Goal: Transaction & Acquisition: Purchase product/service

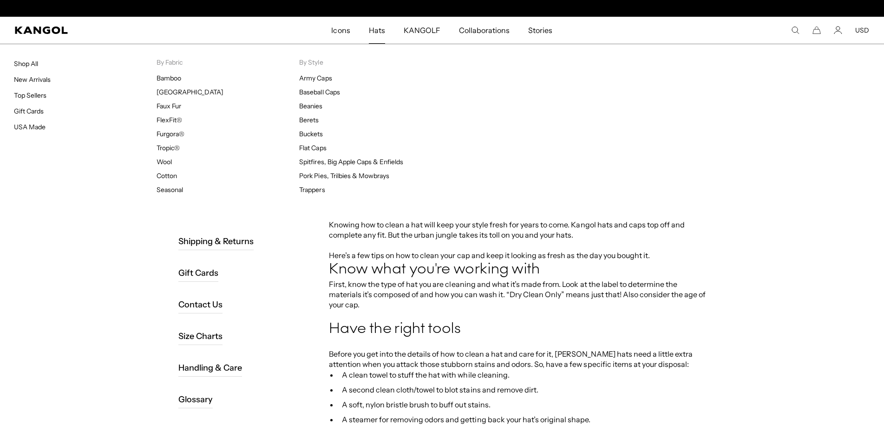
scroll to position [0, 191]
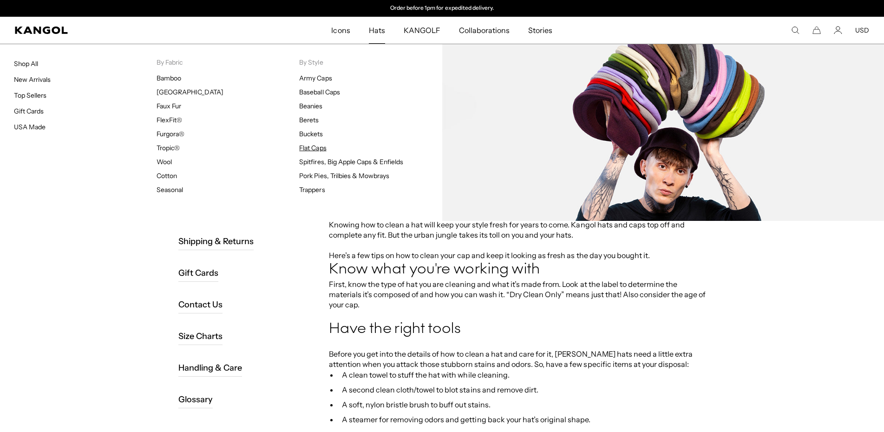
click at [319, 145] on link "Flat Caps" at bounding box center [312, 148] width 27 height 8
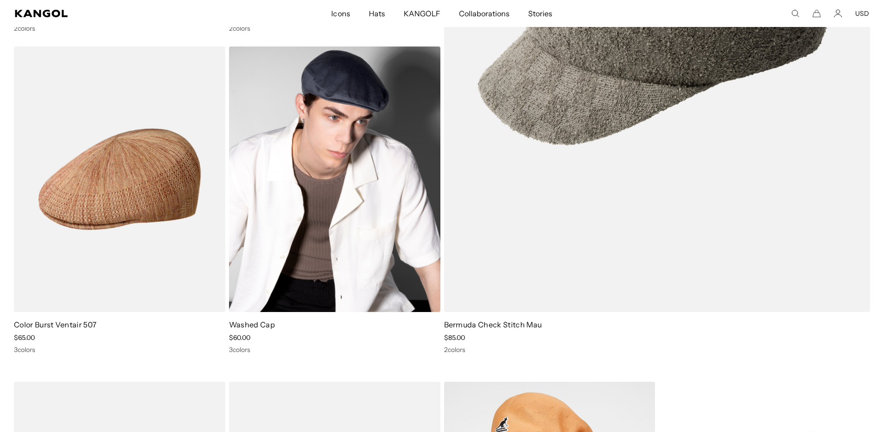
click at [374, 179] on img at bounding box center [334, 178] width 211 height 265
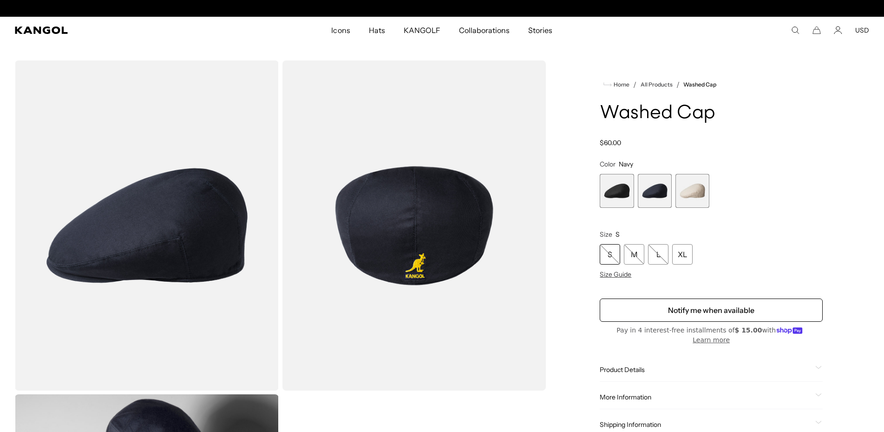
scroll to position [0, 191]
click at [619, 198] on span "1 of 3" at bounding box center [617, 191] width 34 height 34
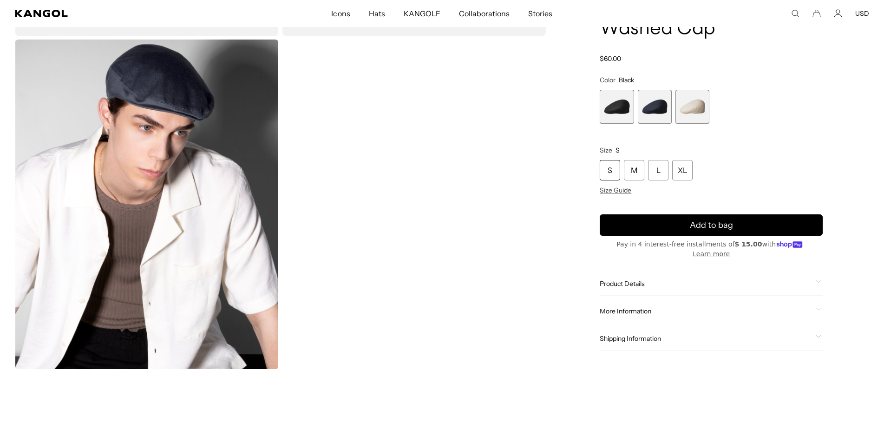
scroll to position [379, 0]
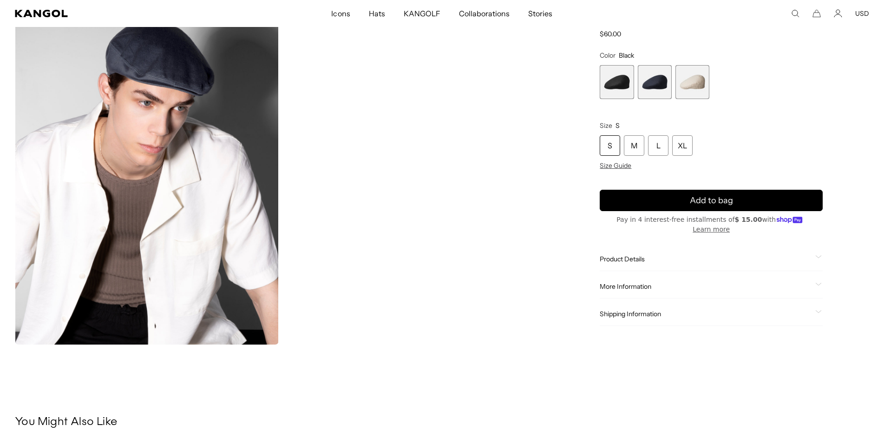
click at [636, 259] on span "Product Details" at bounding box center [706, 259] width 212 height 8
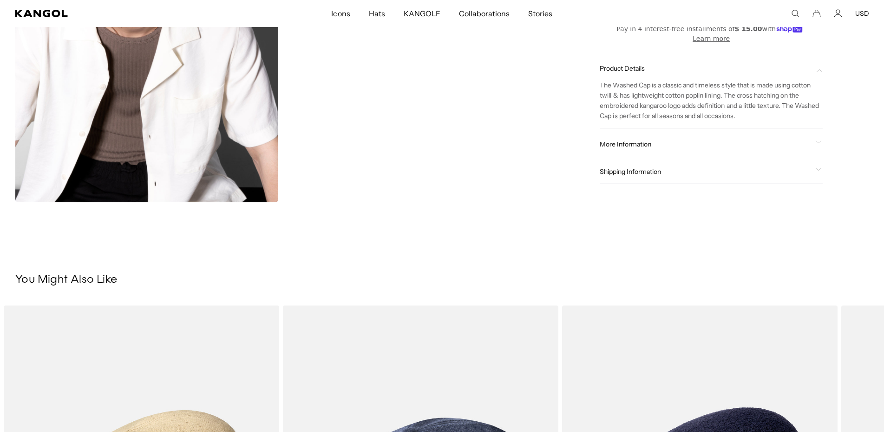
scroll to position [0, 191]
click at [817, 142] on icon at bounding box center [819, 141] width 7 height 3
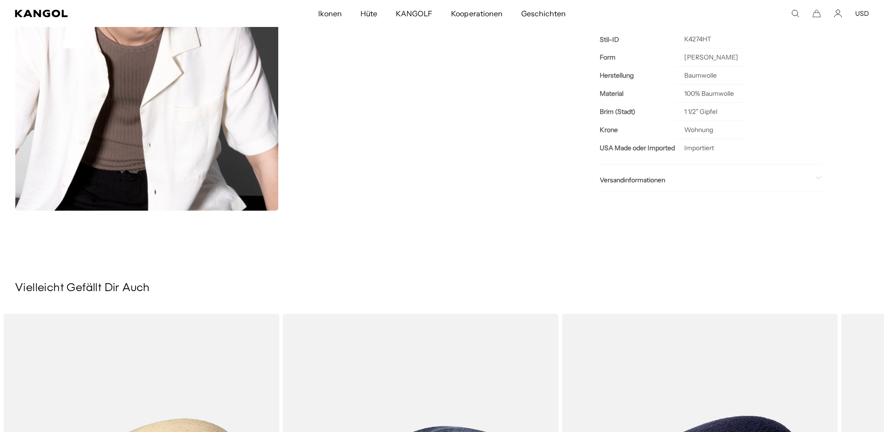
scroll to position [569, 0]
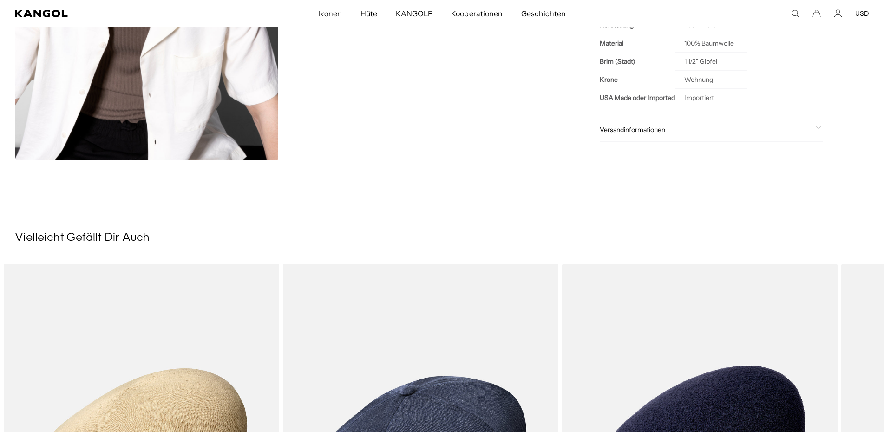
click at [656, 126] on span "Versandinformationen" at bounding box center [706, 129] width 212 height 8
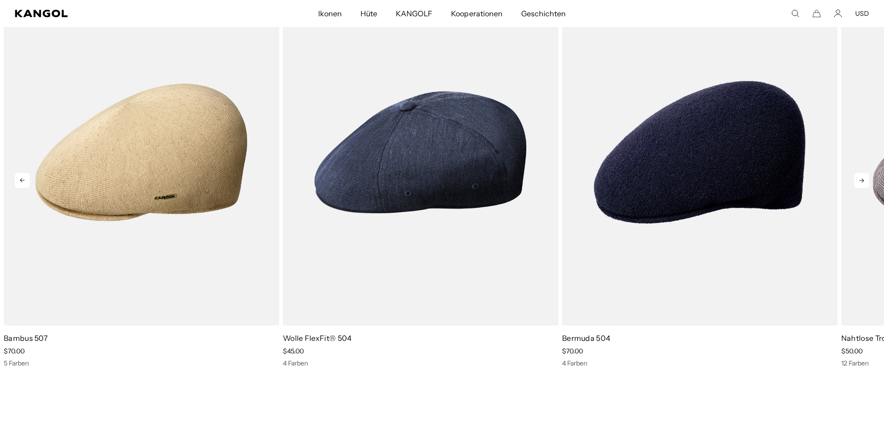
scroll to position [0, 191]
click at [862, 178] on icon at bounding box center [862, 180] width 15 height 15
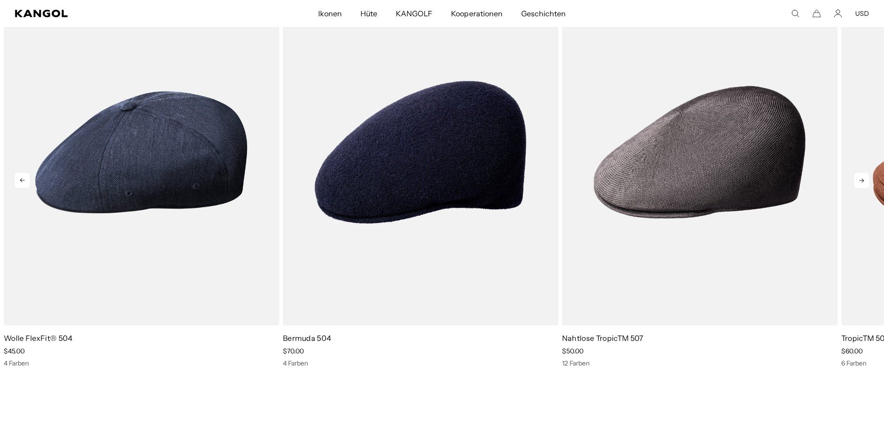
click at [862, 178] on icon at bounding box center [862, 180] width 15 height 15
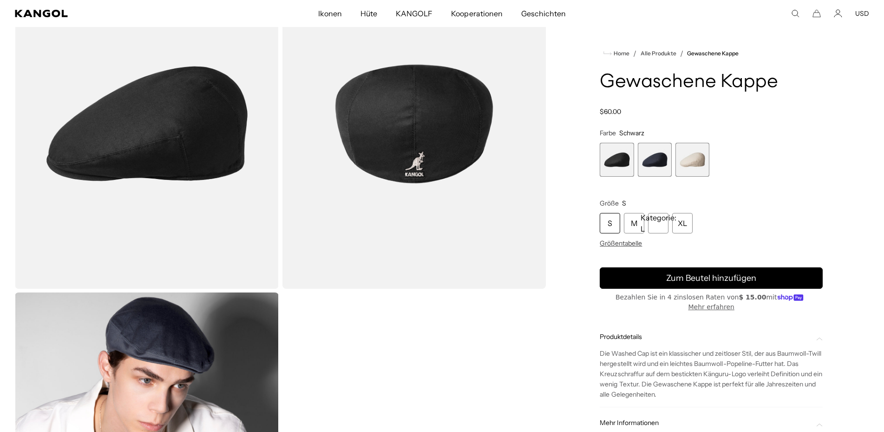
scroll to position [0, 0]
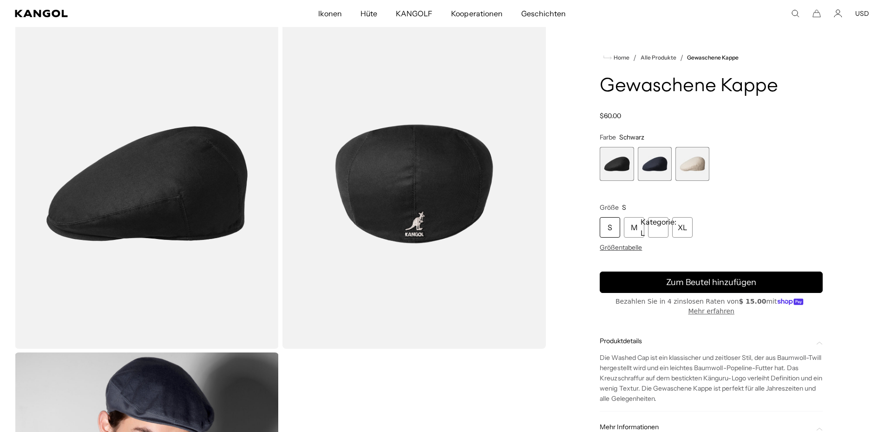
click at [224, 175] on img "Galerie Viewer" at bounding box center [147, 184] width 264 height 330
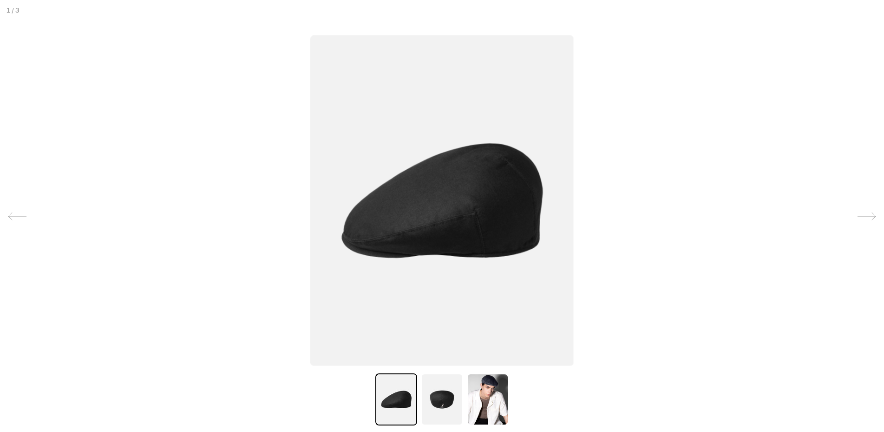
click at [474, 214] on img at bounding box center [442, 201] width 264 height 330
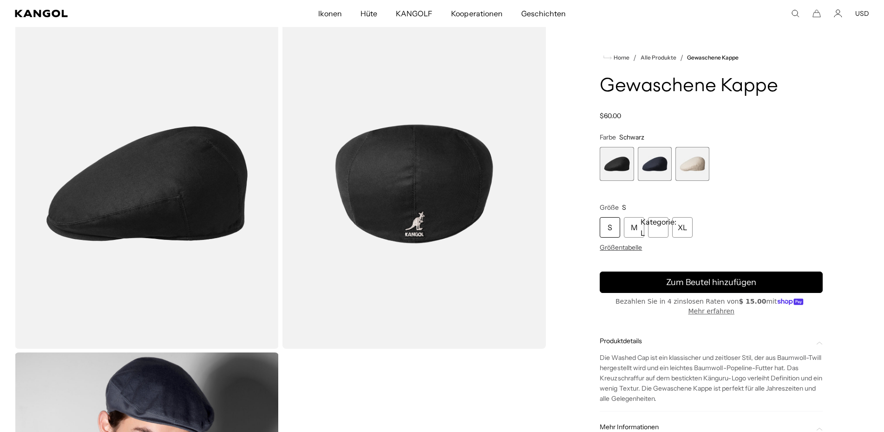
scroll to position [0, 191]
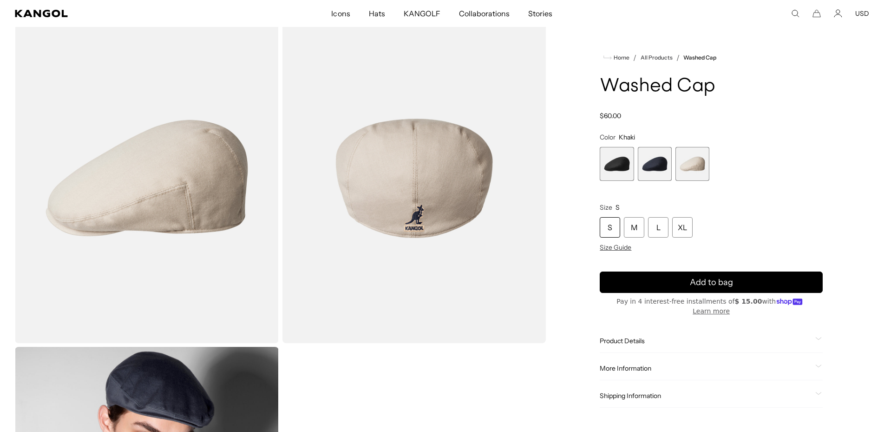
click at [625, 169] on span "1 of 3" at bounding box center [617, 164] width 34 height 34
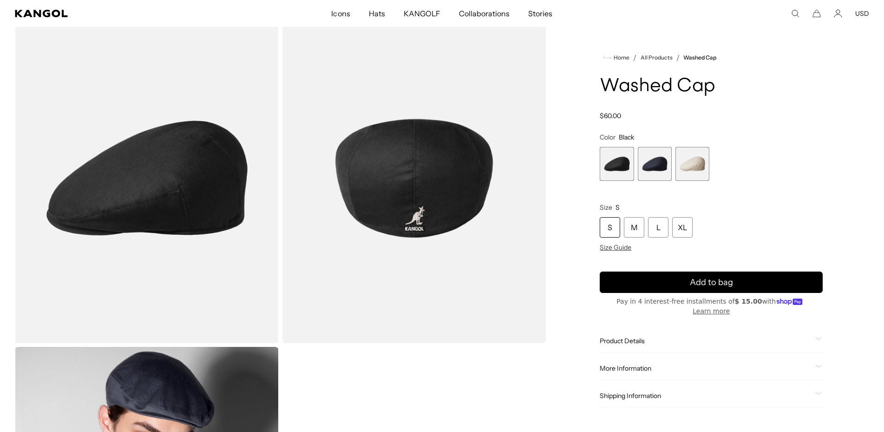
click at [655, 164] on span "2 of 3" at bounding box center [655, 164] width 34 height 34
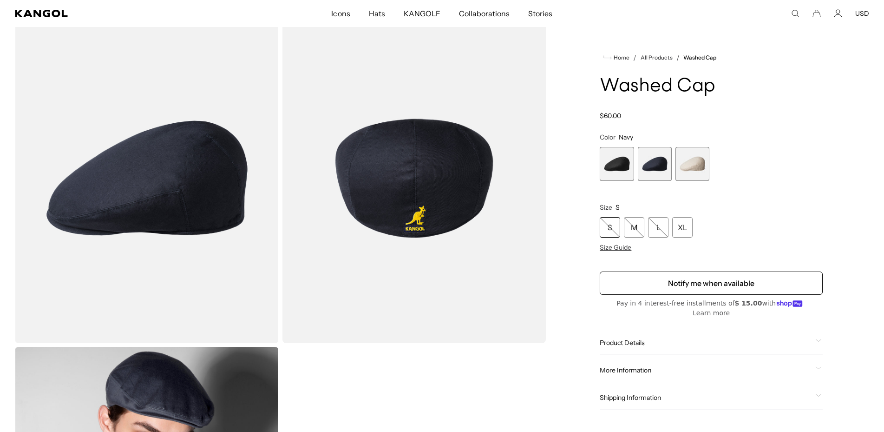
click at [616, 164] on span "1 of 3" at bounding box center [617, 164] width 34 height 34
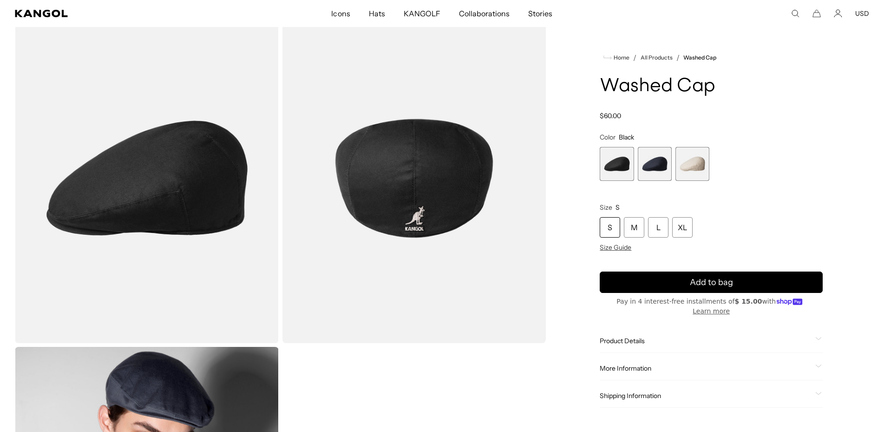
scroll to position [0, 191]
drag, startPoint x: 604, startPoint y: 83, endPoint x: 717, endPoint y: 83, distance: 112.9
click at [717, 83] on h1 "Washed Cap" at bounding box center [711, 86] width 223 height 20
copy h1 "Washed Cap"
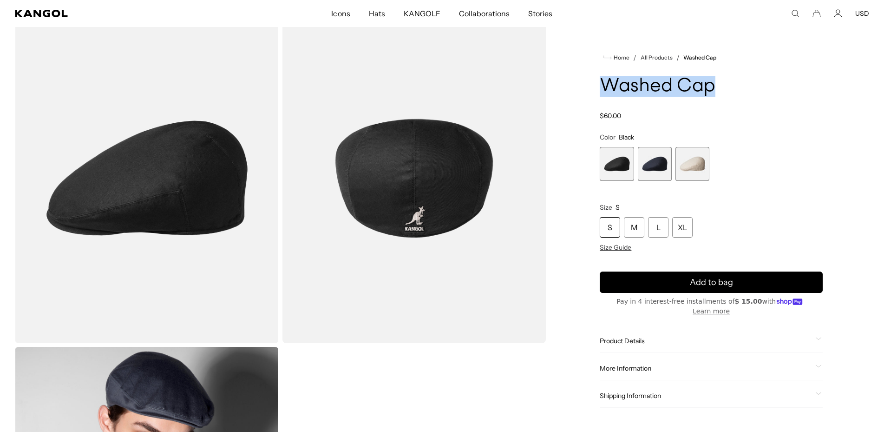
scroll to position [0, 191]
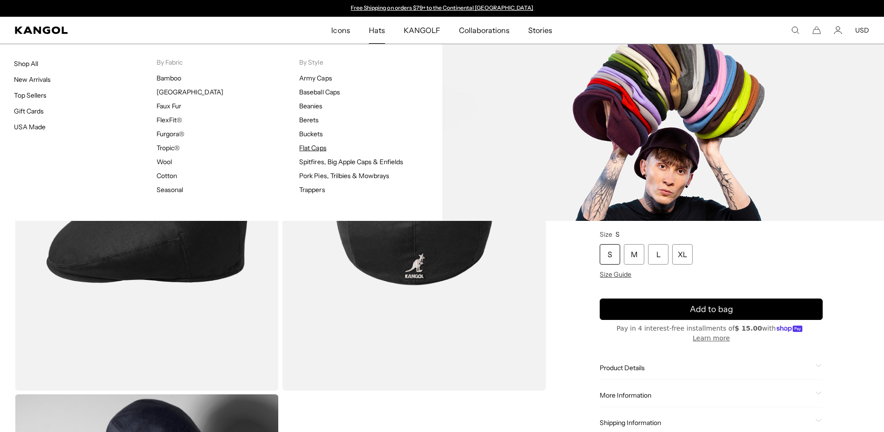
click at [322, 149] on link "Flat Caps" at bounding box center [312, 148] width 27 height 8
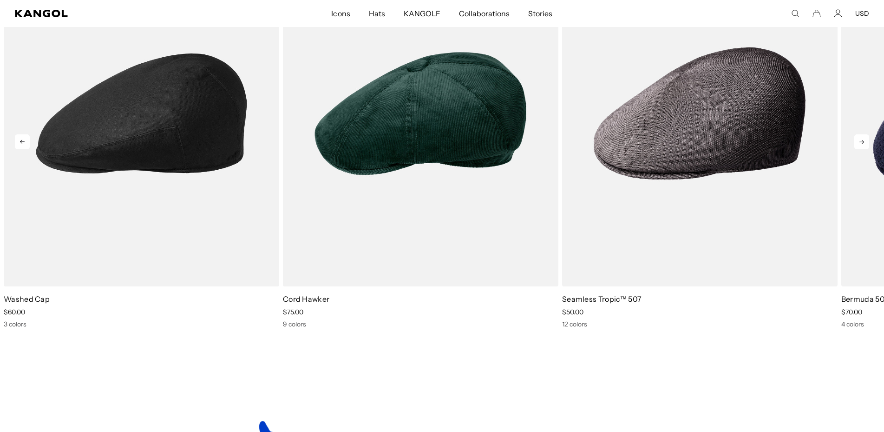
click at [865, 142] on icon at bounding box center [862, 141] width 15 height 15
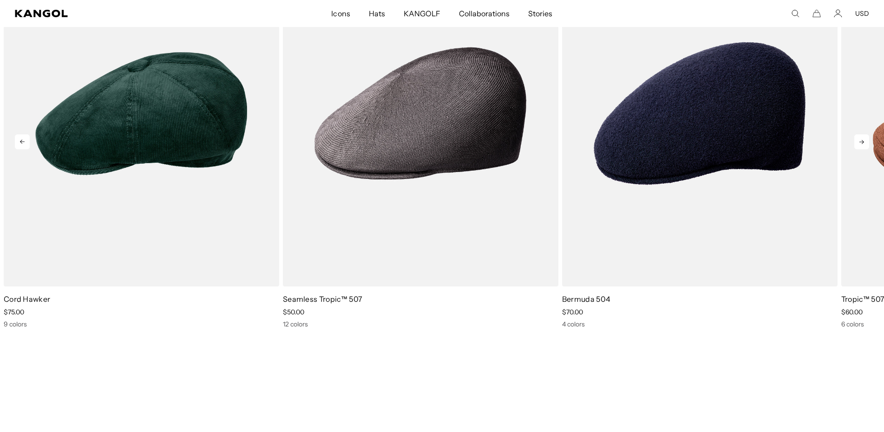
scroll to position [0, 191]
click at [865, 142] on icon at bounding box center [862, 141] width 15 height 15
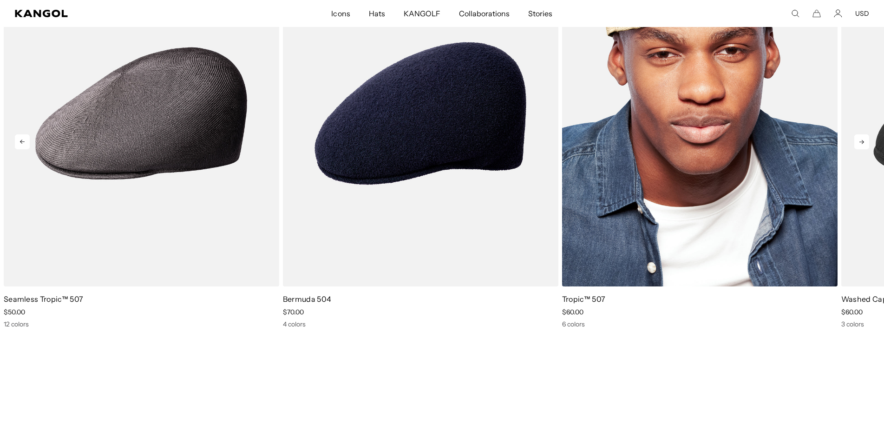
click at [733, 152] on img "5 of 5" at bounding box center [700, 114] width 276 height 346
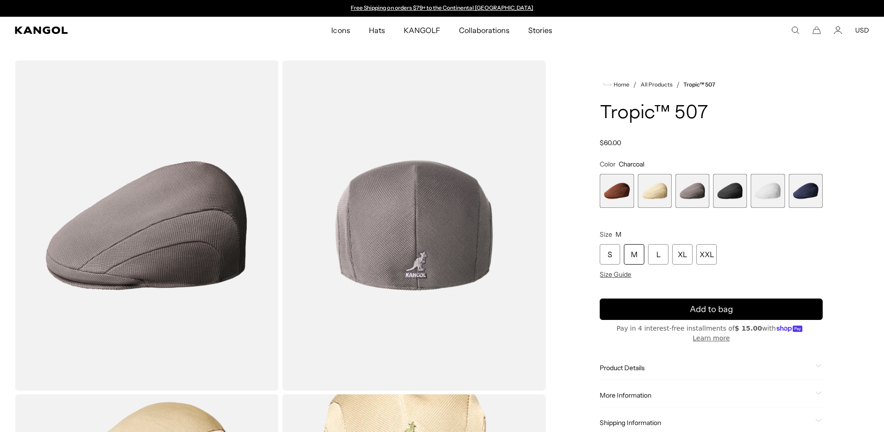
scroll to position [0, 191]
click at [736, 190] on span "4 of 6" at bounding box center [730, 191] width 34 height 34
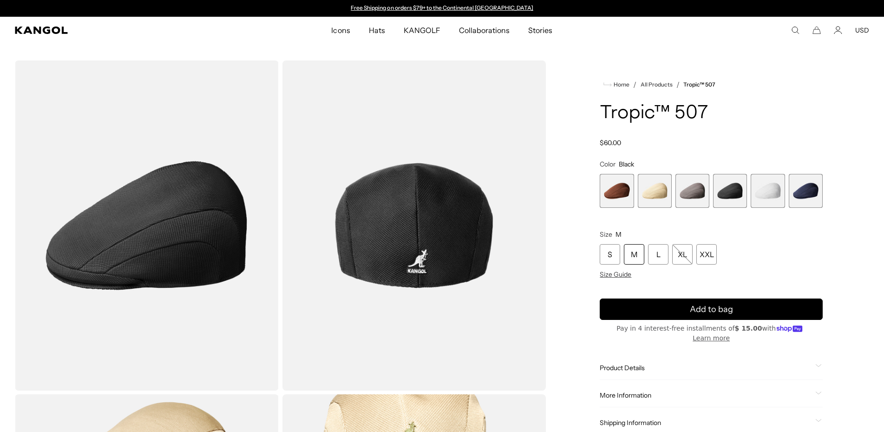
click at [698, 192] on span "3 of 6" at bounding box center [693, 191] width 34 height 34
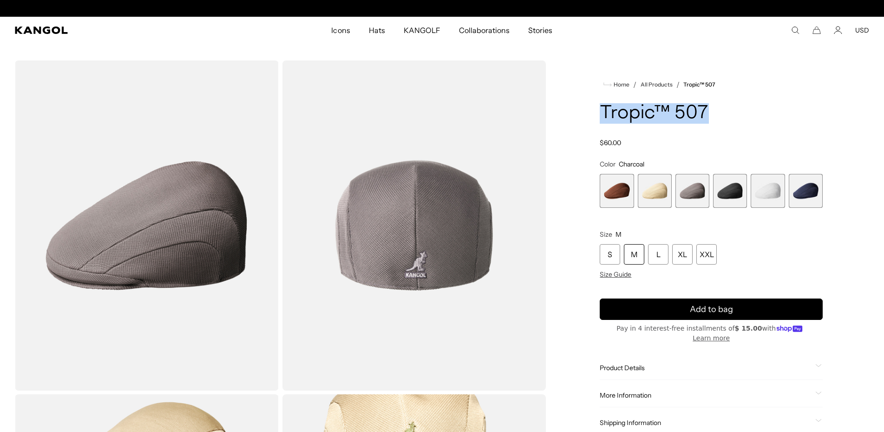
scroll to position [0, 191]
drag, startPoint x: 603, startPoint y: 105, endPoint x: 713, endPoint y: 112, distance: 110.8
click at [713, 112] on h1 "Tropic™ 507" at bounding box center [711, 113] width 223 height 20
copy h1 "Tropic™ 507"
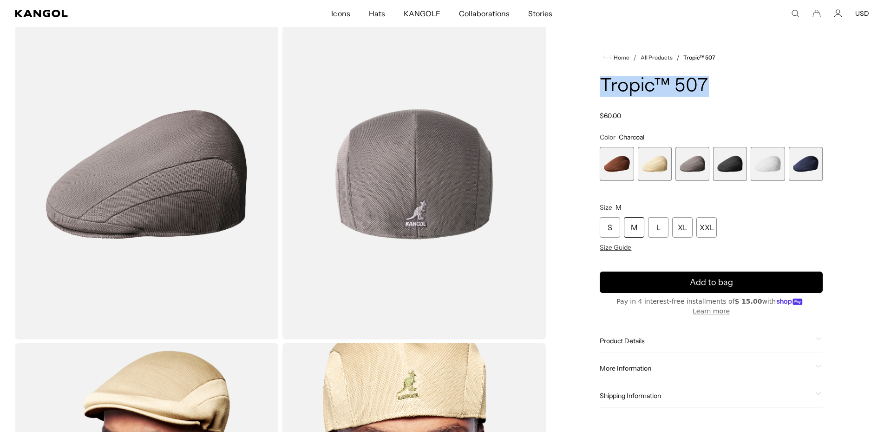
scroll to position [47, 0]
